Goal: Transaction & Acquisition: Purchase product/service

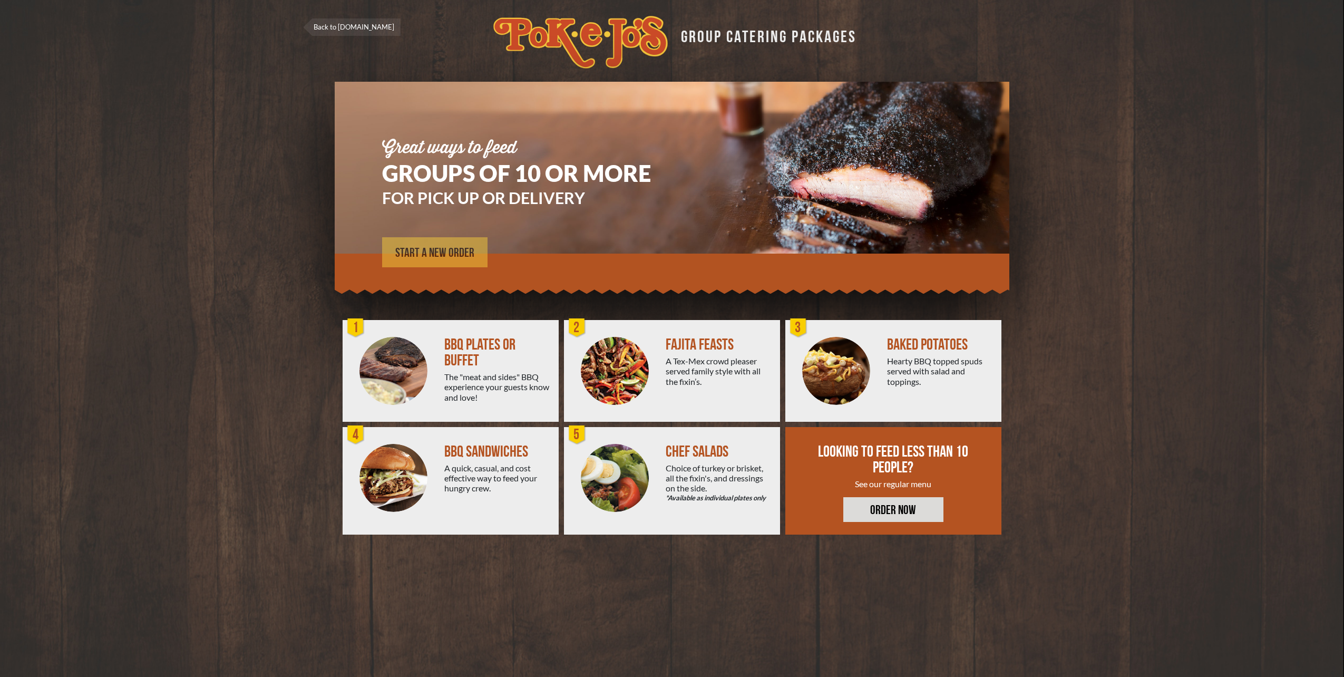
click at [435, 251] on span "START A NEW ORDER" at bounding box center [434, 253] width 79 height 13
click at [451, 257] on span "START A NEW ORDER" at bounding box center [434, 253] width 79 height 13
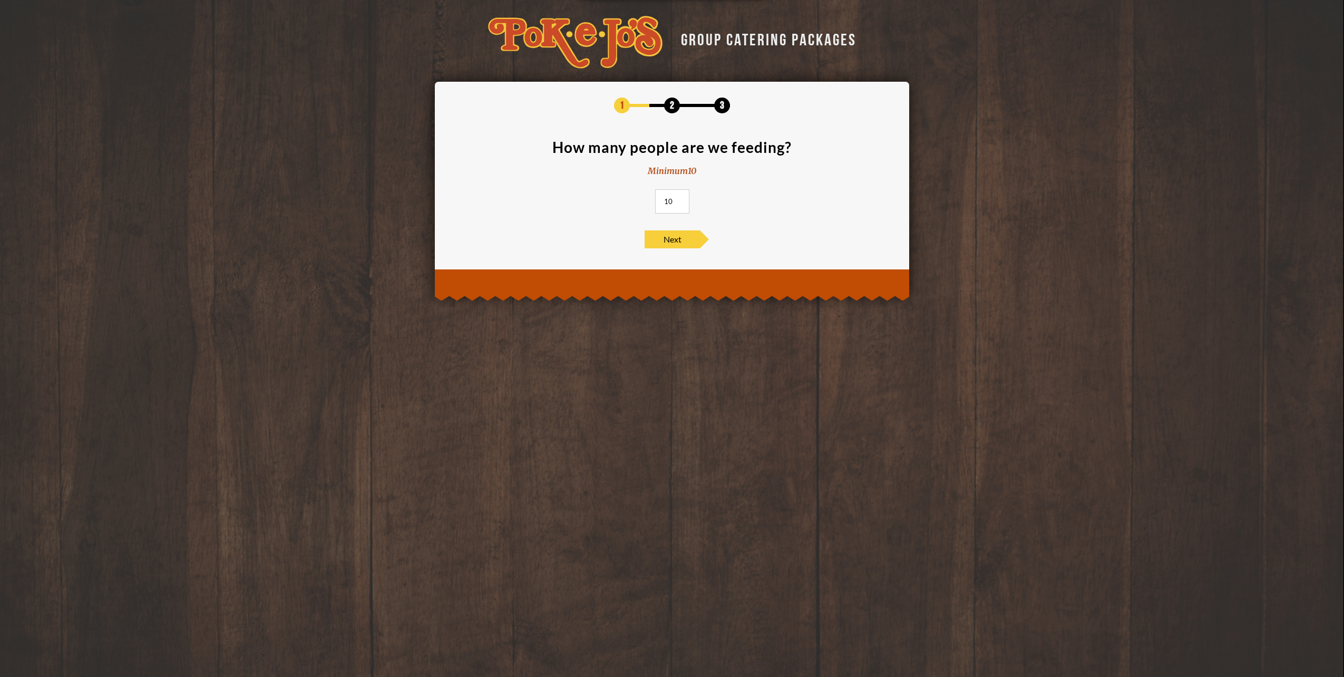
click at [684, 201] on input "10" at bounding box center [672, 201] width 34 height 24
click at [679, 202] on input "10" at bounding box center [672, 201] width 34 height 24
click at [680, 201] on input "11" at bounding box center [672, 201] width 34 height 24
click at [680, 201] on input "12" at bounding box center [672, 201] width 34 height 24
click at [680, 201] on input "13" at bounding box center [672, 201] width 34 height 24
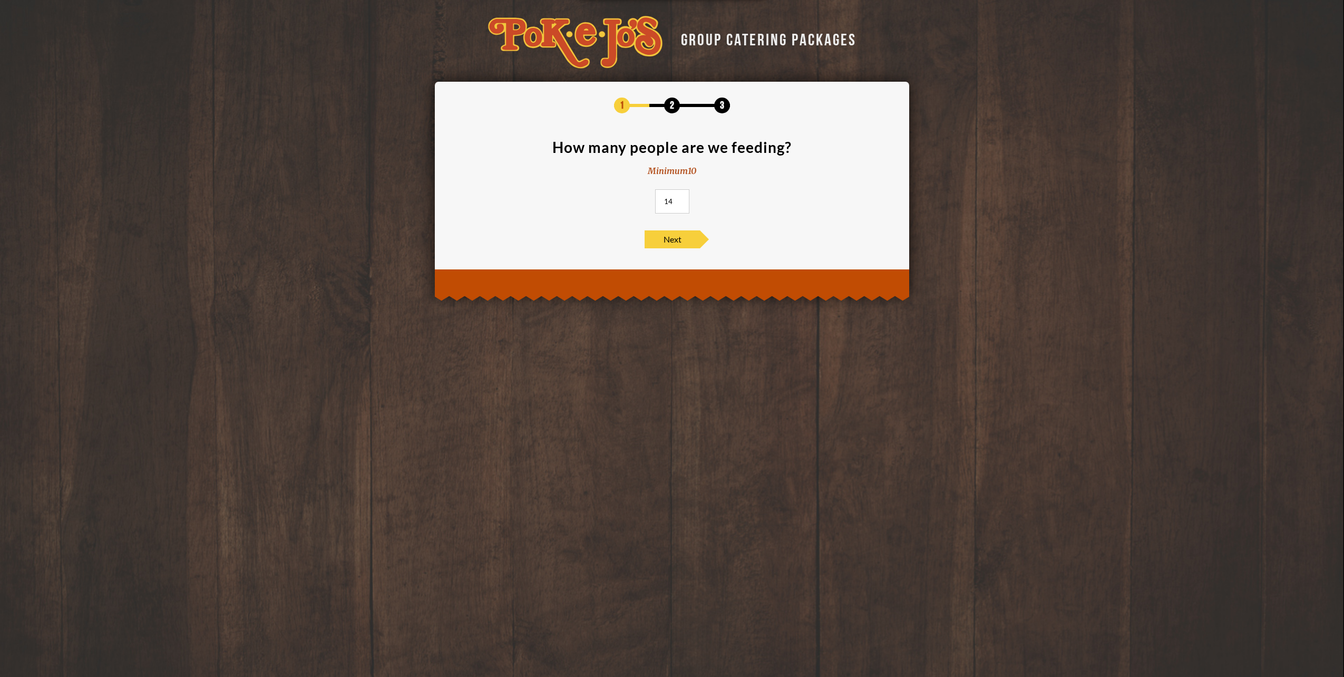
click at [680, 201] on input "14" at bounding box center [672, 201] width 34 height 24
click at [680, 201] on input "15" at bounding box center [672, 201] width 34 height 24
type input "14"
click at [680, 203] on input "14" at bounding box center [672, 201] width 34 height 24
click at [679, 238] on span "Next" at bounding box center [672, 239] width 55 height 18
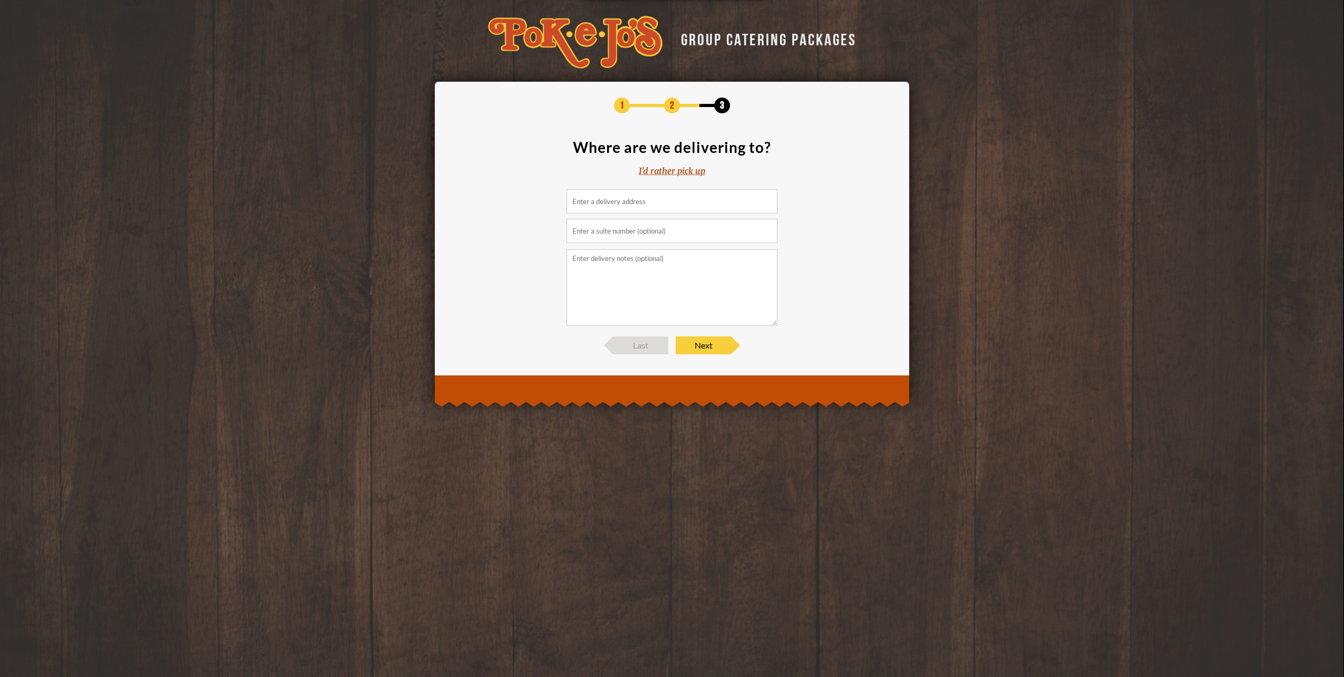
click at [658, 202] on input at bounding box center [672, 201] width 211 height 24
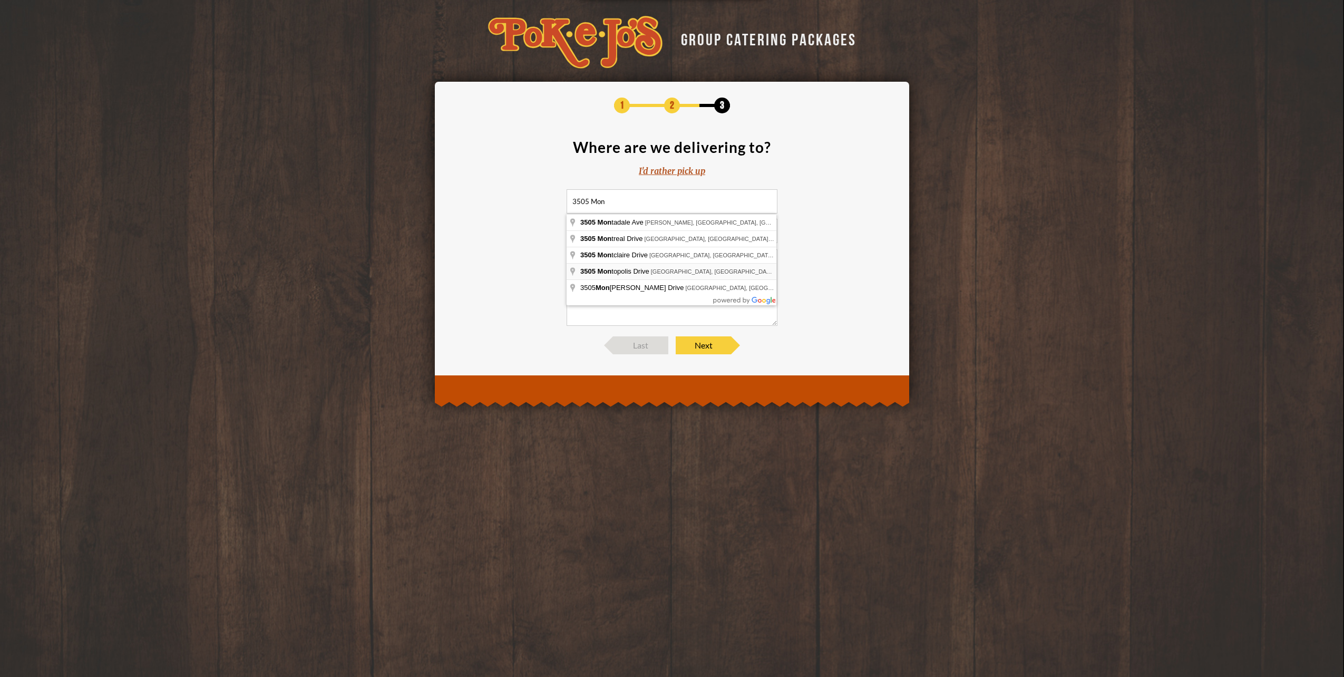
type input "3505 Montopolis Drive, Austin, TX, USA"
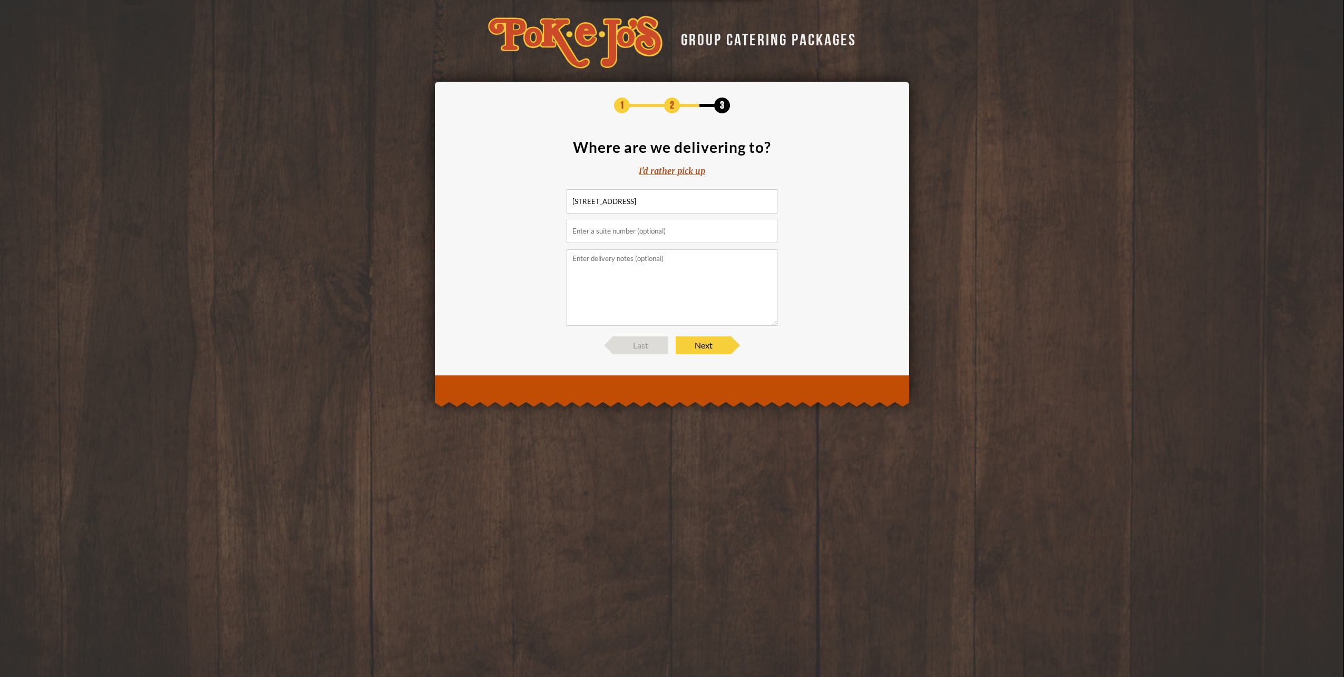
click at [627, 236] on input "text" at bounding box center [672, 231] width 211 height 24
type input "Building A"
click at [644, 277] on textarea at bounding box center [672, 287] width 211 height 76
type textarea "Please deliver to Front Desk in Building A. Order is for Matthew Messmer"
click at [705, 349] on span "Next" at bounding box center [703, 345] width 55 height 18
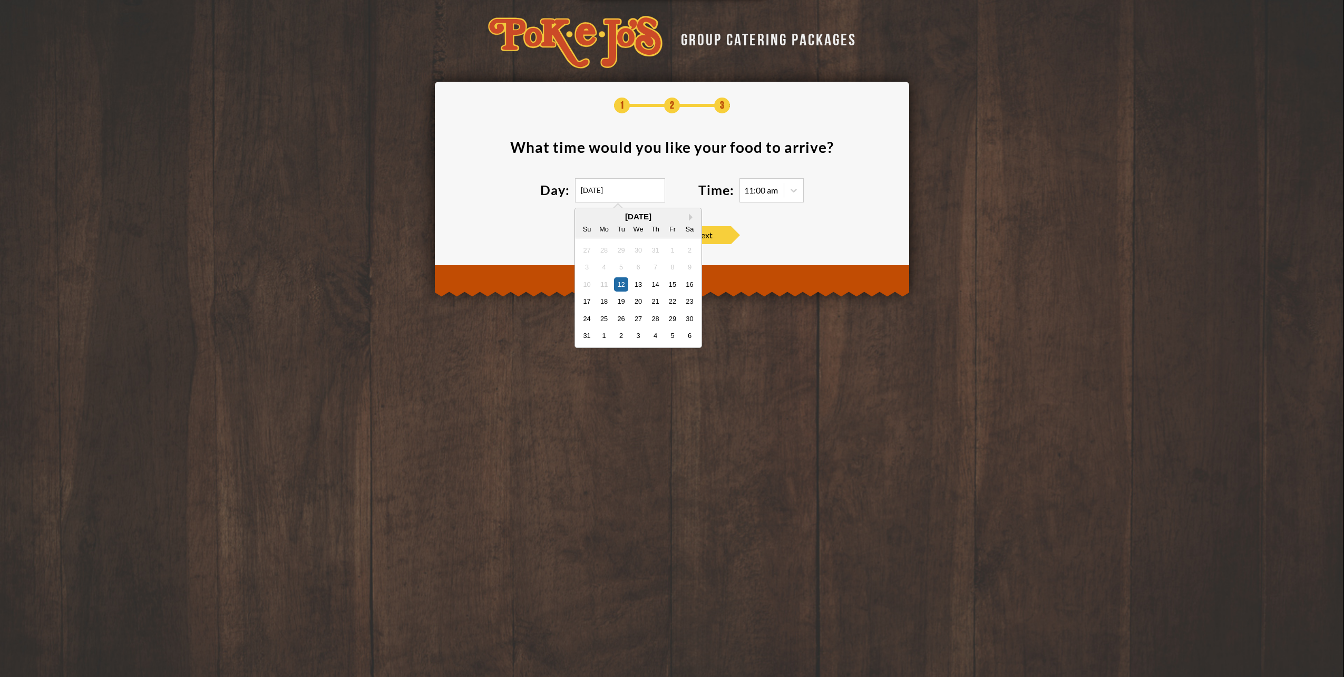
click at [618, 198] on input "08/12/2025" at bounding box center [620, 190] width 90 height 24
click at [605, 284] on div "11" at bounding box center [604, 284] width 14 height 14
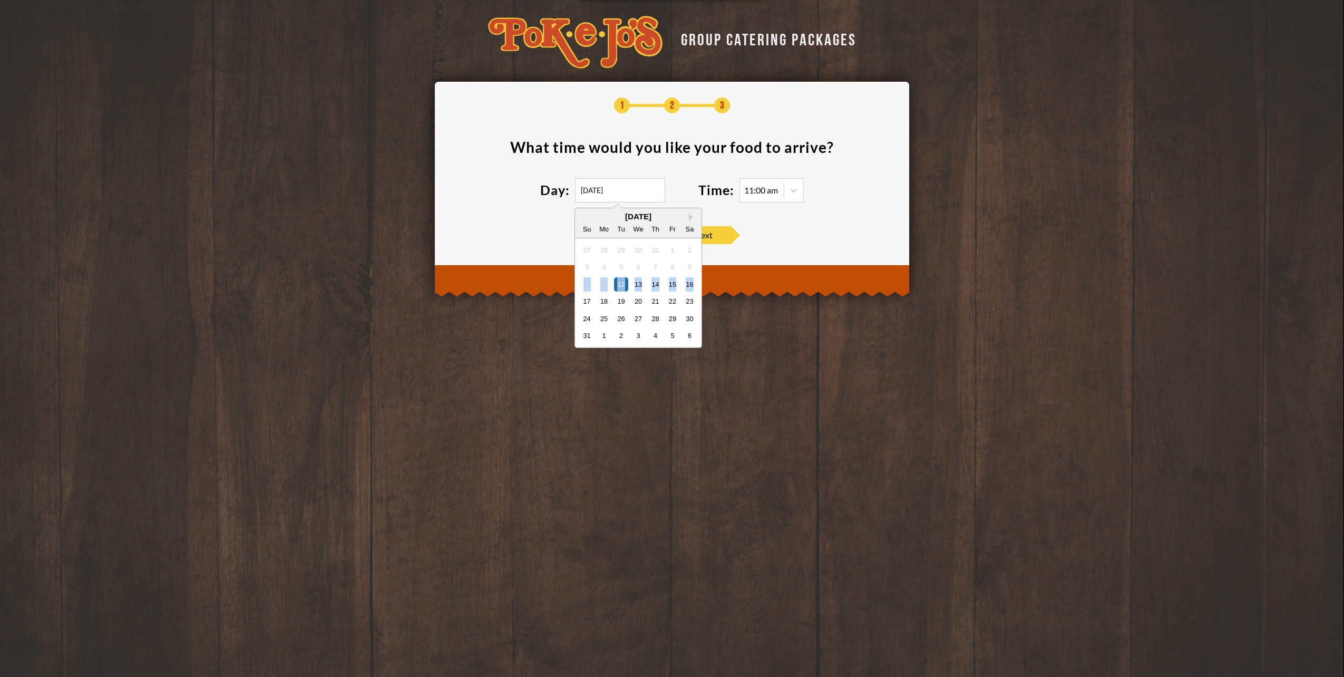
click at [605, 284] on div "11" at bounding box center [604, 284] width 14 height 14
